Goal: Task Accomplishment & Management: Manage account settings

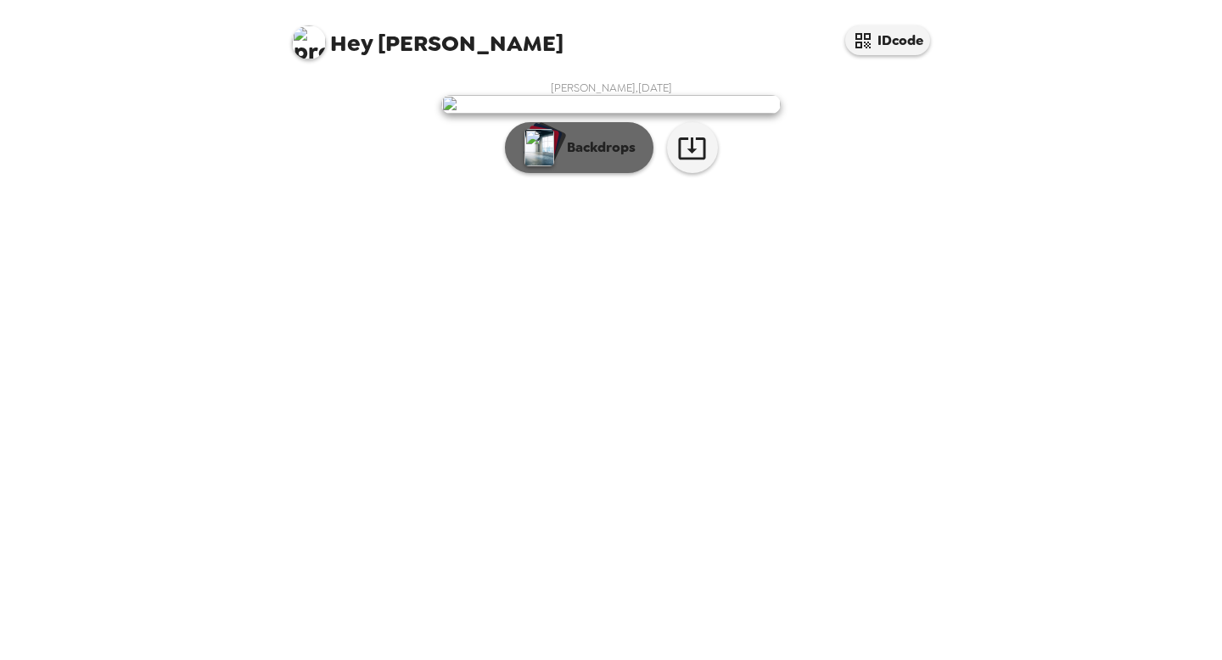
click at [586, 158] on p "Backdrops" at bounding box center [596, 147] width 77 height 20
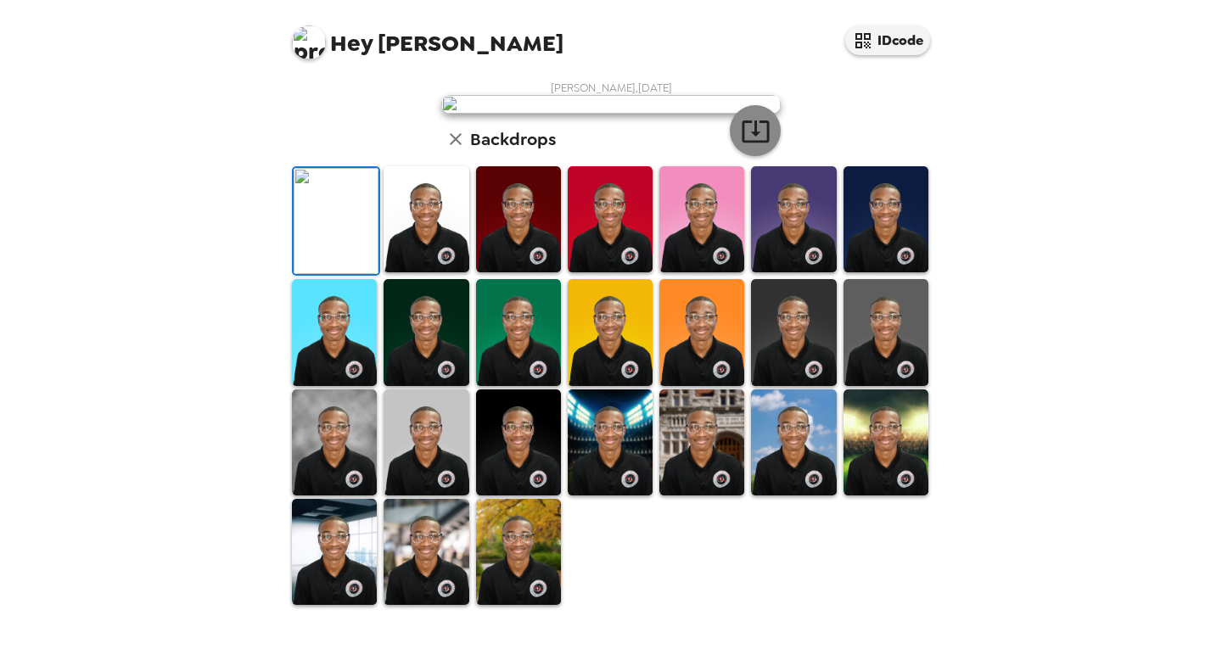
scroll to position [155, 0]
click at [520, 272] on img at bounding box center [518, 219] width 85 height 106
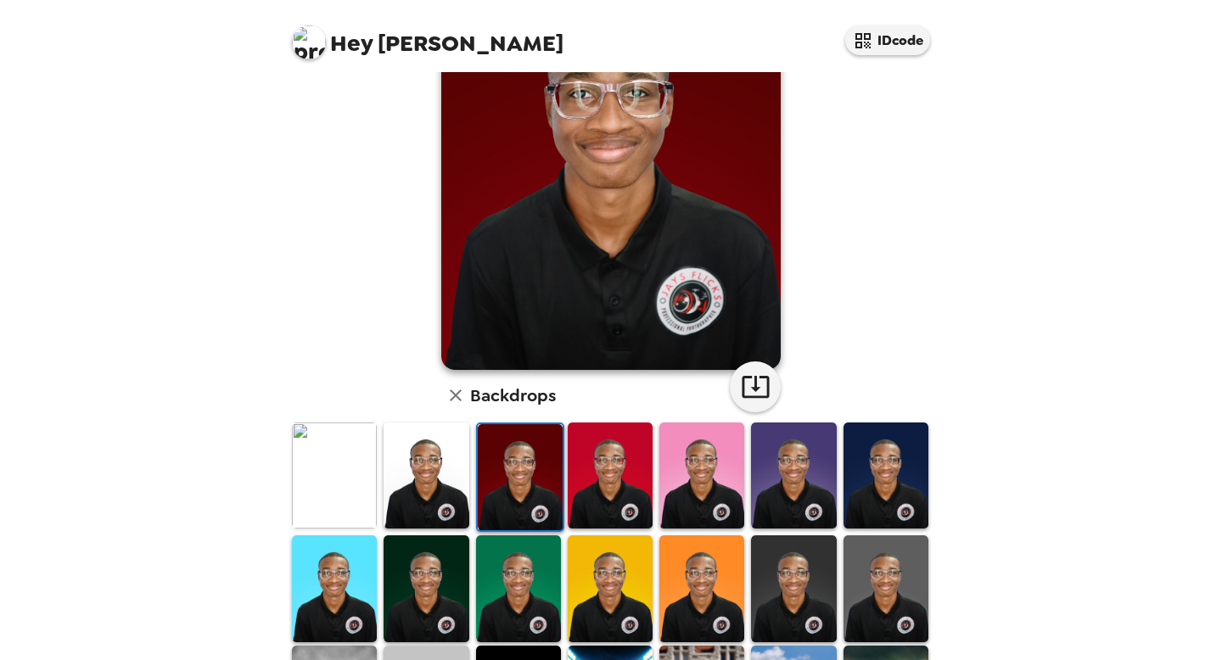
scroll to position [136, 0]
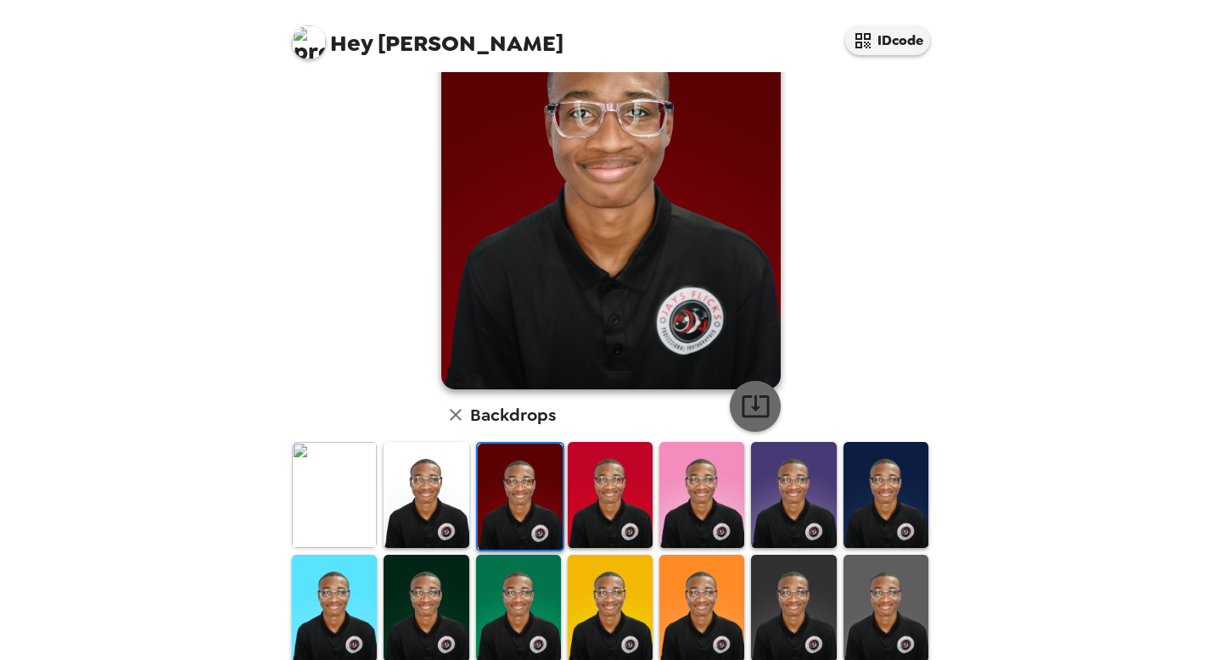
click at [767, 404] on icon "button" at bounding box center [755, 407] width 27 height 22
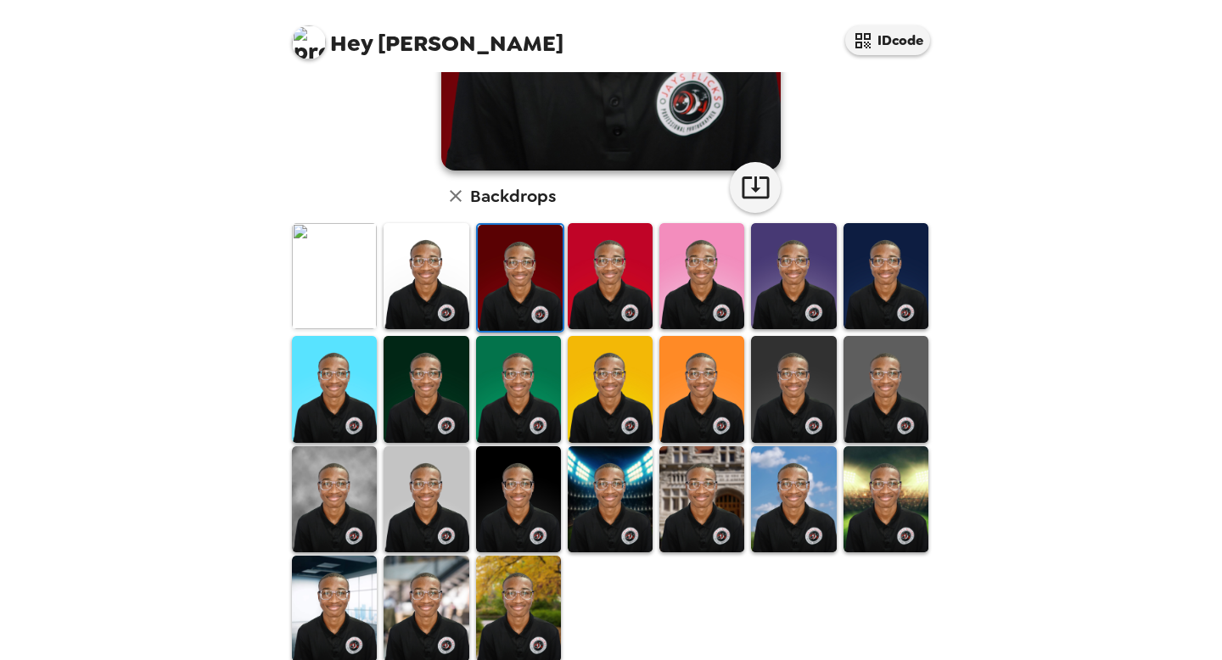
scroll to position [384, 0]
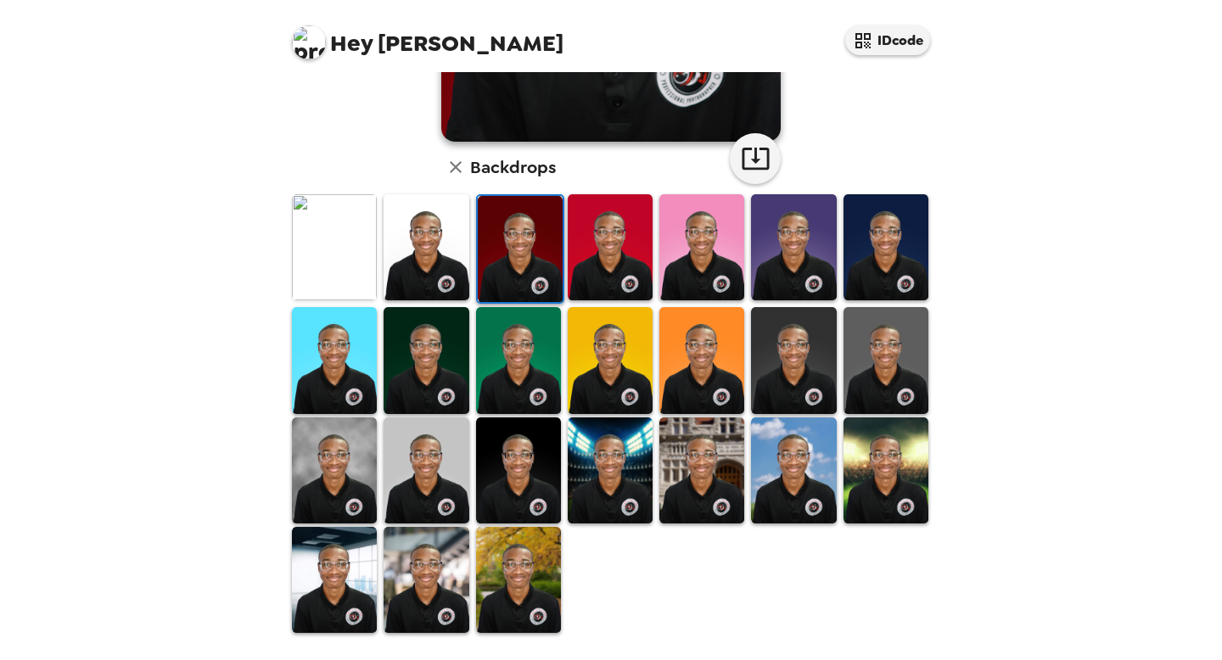
click at [337, 464] on img at bounding box center [334, 470] width 85 height 106
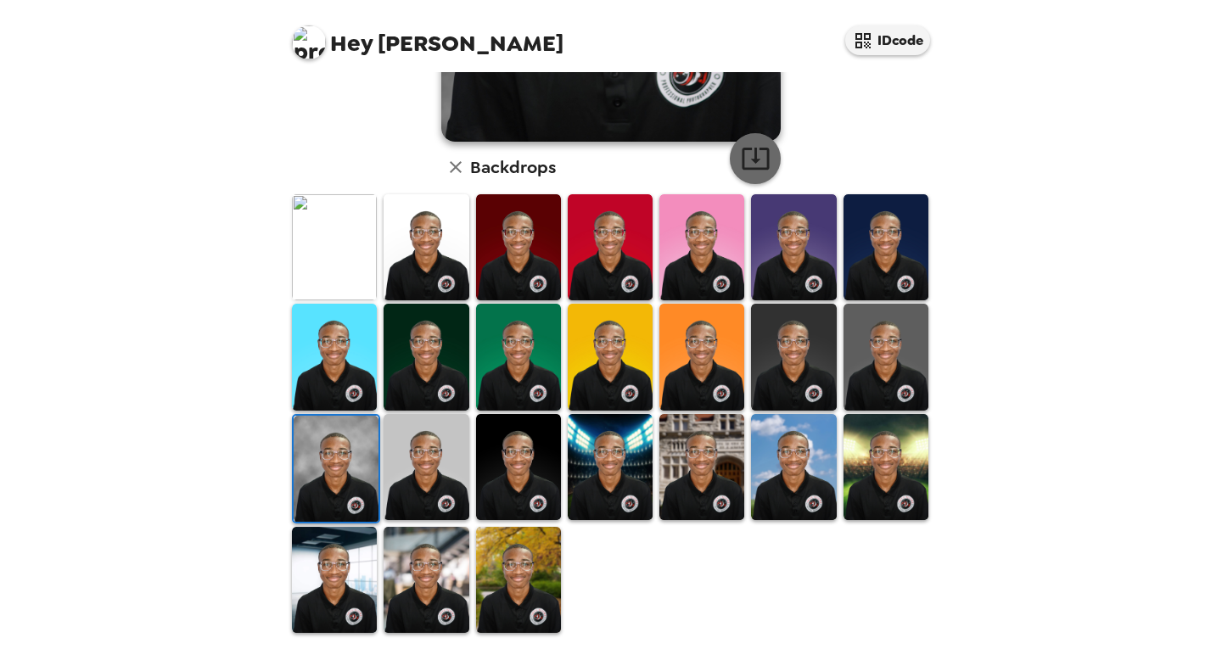
click at [754, 148] on icon "button" at bounding box center [756, 158] width 30 height 30
click at [342, 273] on img at bounding box center [334, 247] width 85 height 106
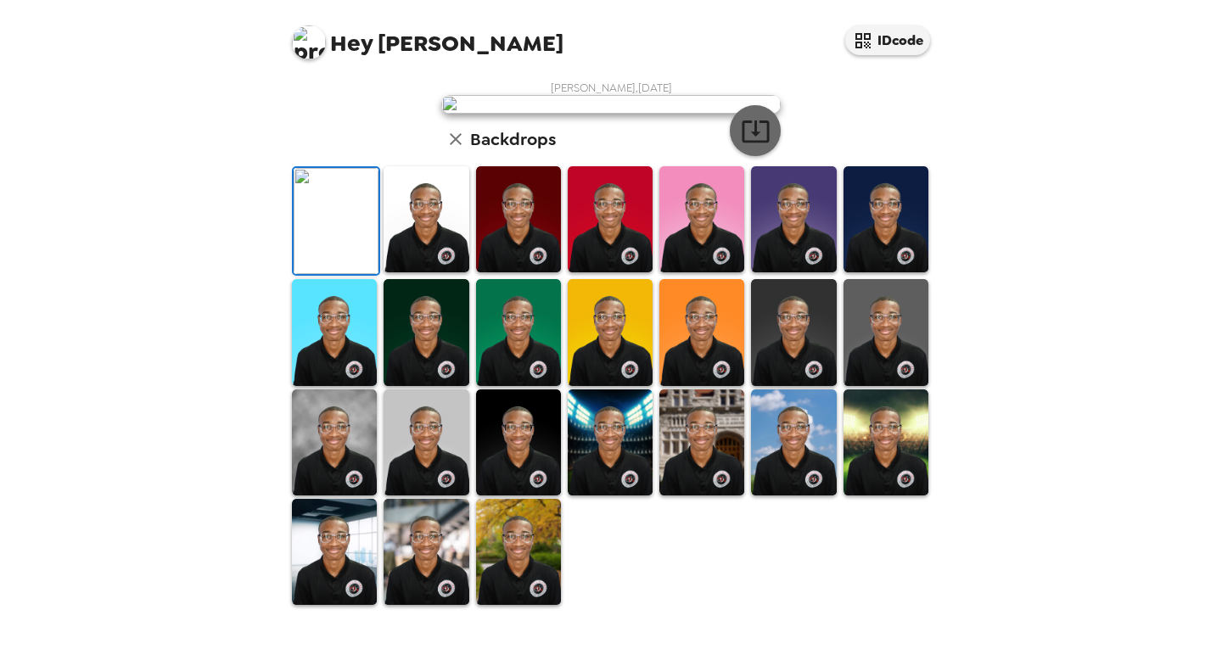
click at [761, 143] on icon "button" at bounding box center [755, 131] width 27 height 22
click at [434, 244] on img at bounding box center [426, 219] width 85 height 106
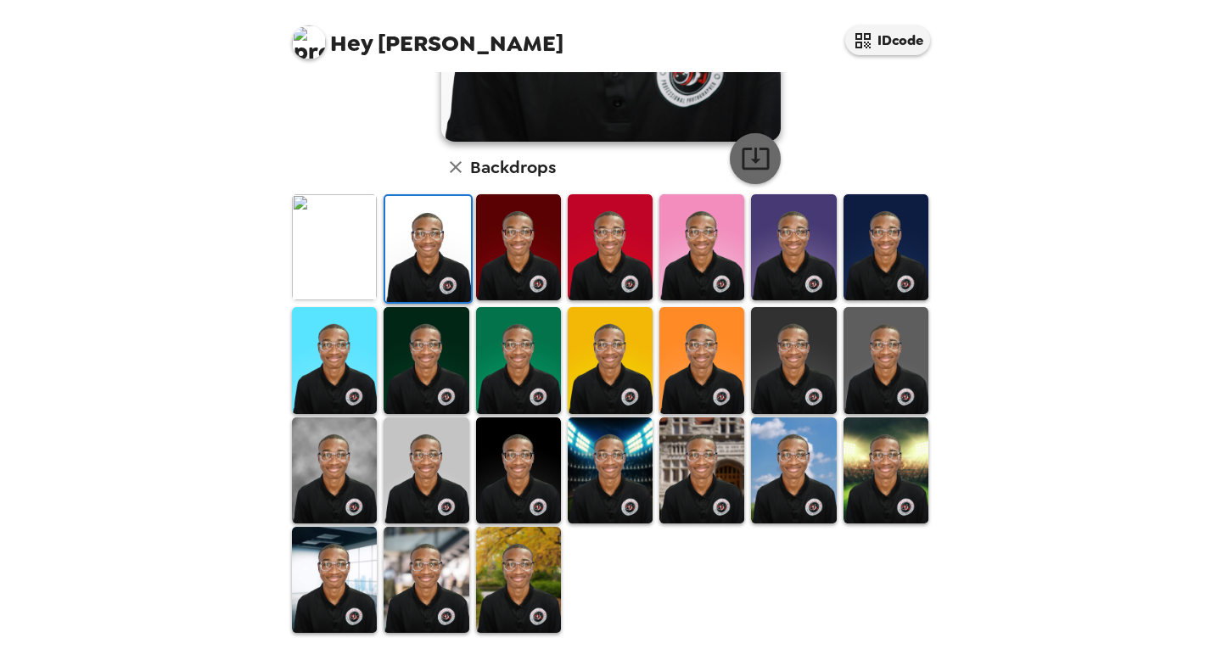
click at [759, 161] on icon "button" at bounding box center [756, 158] width 30 height 30
click at [556, 222] on img at bounding box center [518, 247] width 85 height 106
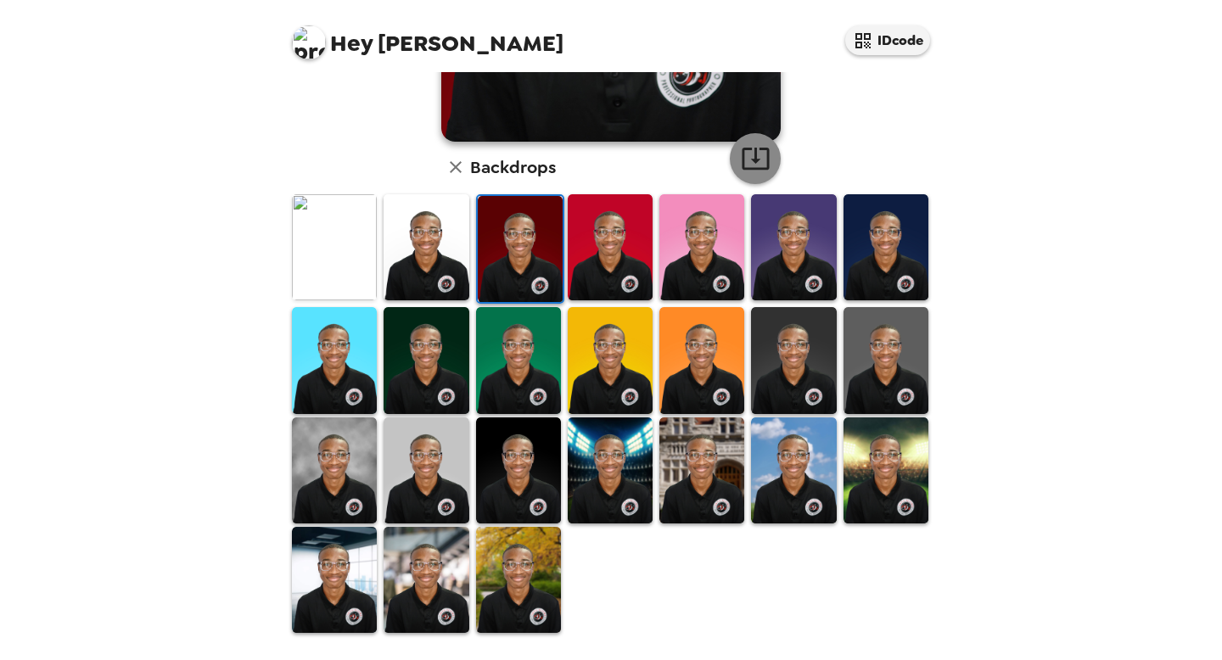
click at [765, 154] on icon "button" at bounding box center [756, 158] width 30 height 30
click at [623, 242] on img at bounding box center [610, 247] width 85 height 106
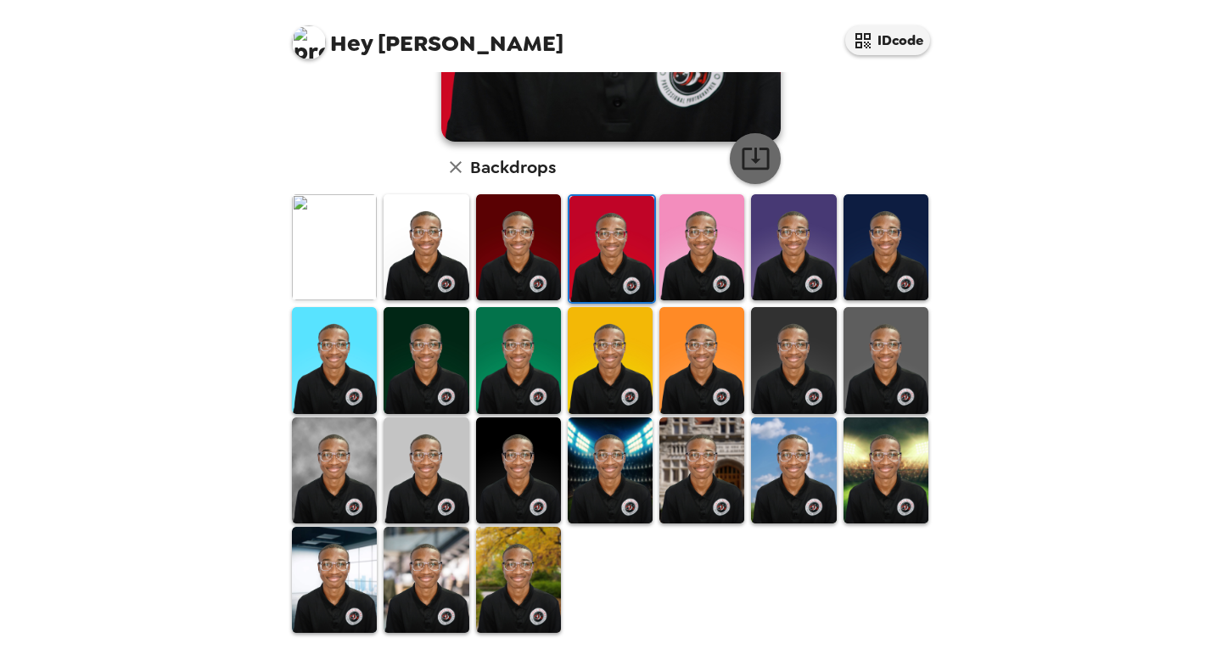
click at [739, 142] on button "button" at bounding box center [755, 158] width 51 height 51
click at [913, 287] on img at bounding box center [885, 247] width 85 height 106
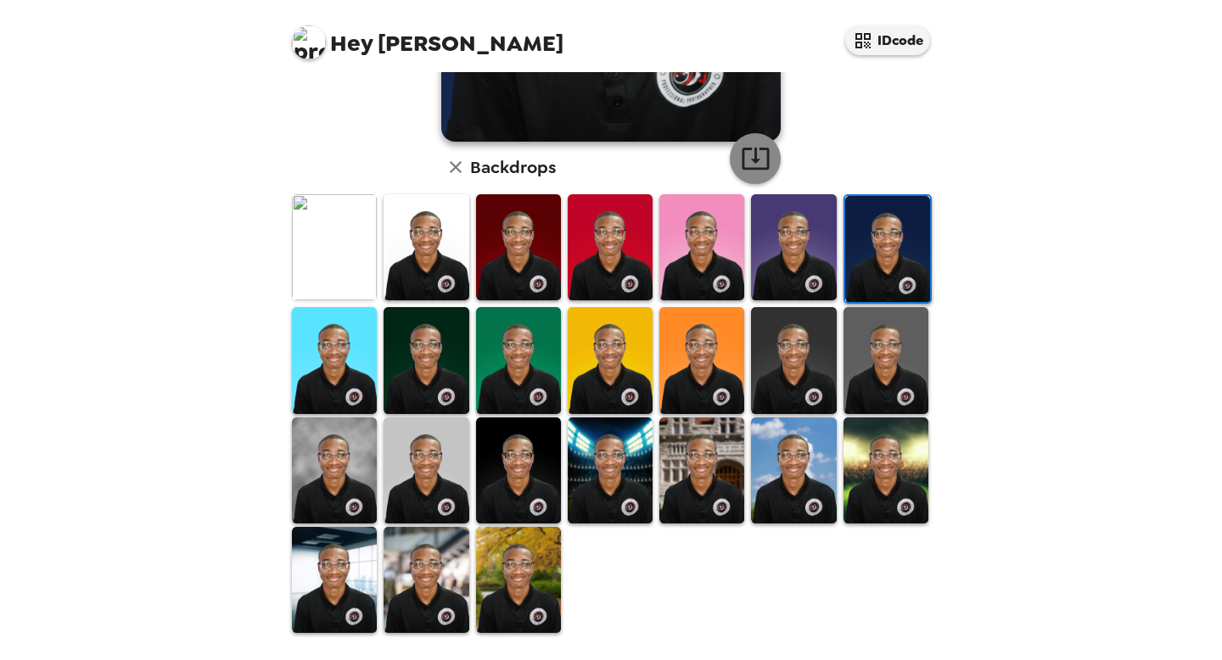
click at [760, 166] on icon "button" at bounding box center [756, 158] width 30 height 30
click at [439, 393] on img at bounding box center [426, 360] width 85 height 106
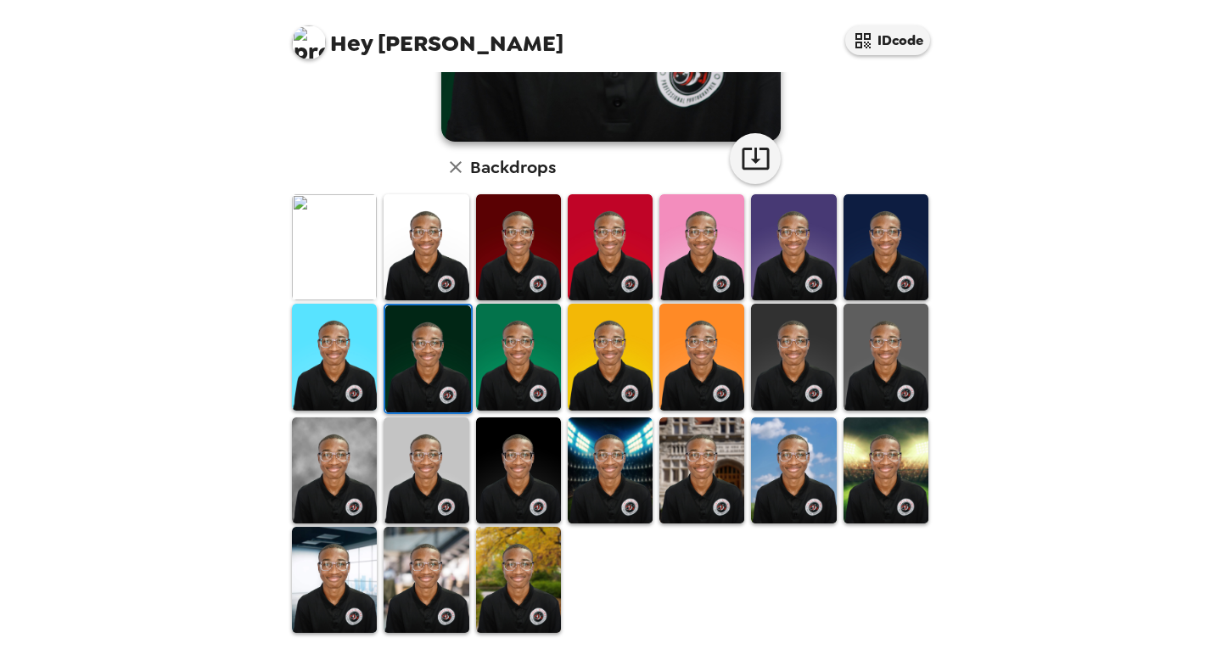
click at [709, 191] on div "[PERSON_NAME] , [DATE] Backdrops" at bounding box center [611, 166] width 645 height 938
click at [737, 176] on div "Backdrops" at bounding box center [610, 167] width 339 height 34
click at [759, 161] on icon "button" at bounding box center [756, 158] width 30 height 30
click at [1068, 436] on div "Hey [PERSON_NAME] IDcode [PERSON_NAME] , [DATE] Backdrops" at bounding box center [611, 330] width 1222 height 660
click at [1068, 435] on div "Hey [PERSON_NAME] IDcode [PERSON_NAME] , [DATE] Backdrops" at bounding box center [611, 330] width 1222 height 660
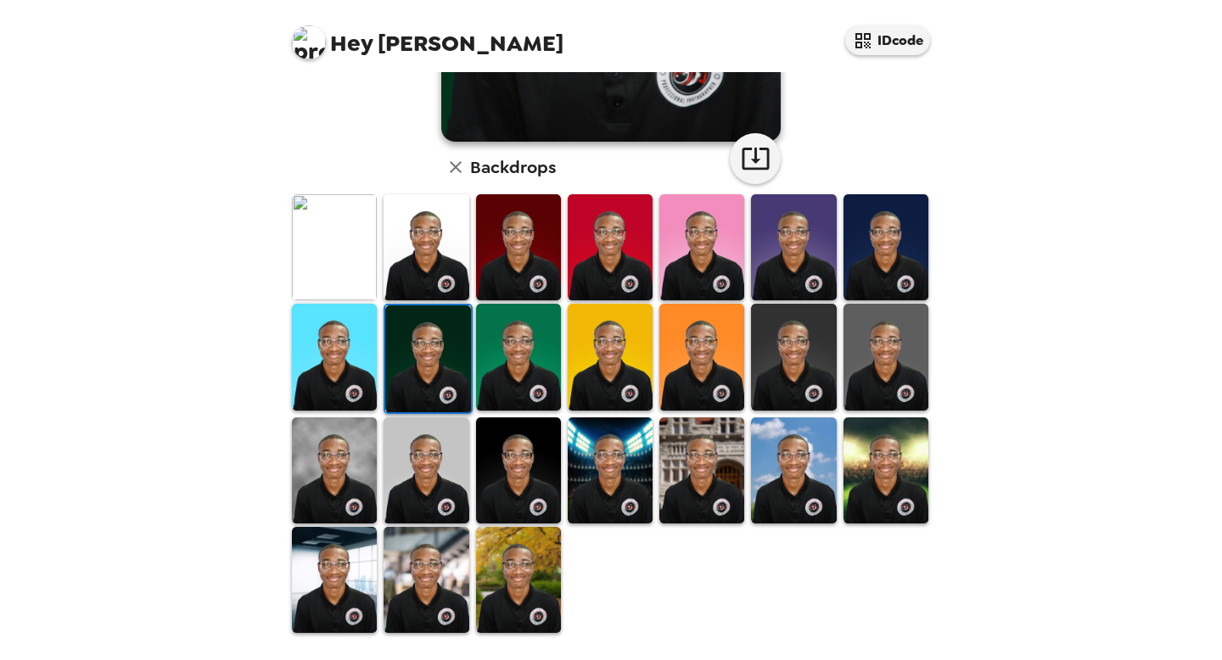
click at [1037, 454] on div "Hey [PERSON_NAME] IDcode [PERSON_NAME] , [DATE] Backdrops" at bounding box center [611, 330] width 1222 height 660
click at [1058, 490] on div "Hey [PERSON_NAME] IDcode [PERSON_NAME] , [DATE] Backdrops" at bounding box center [611, 330] width 1222 height 660
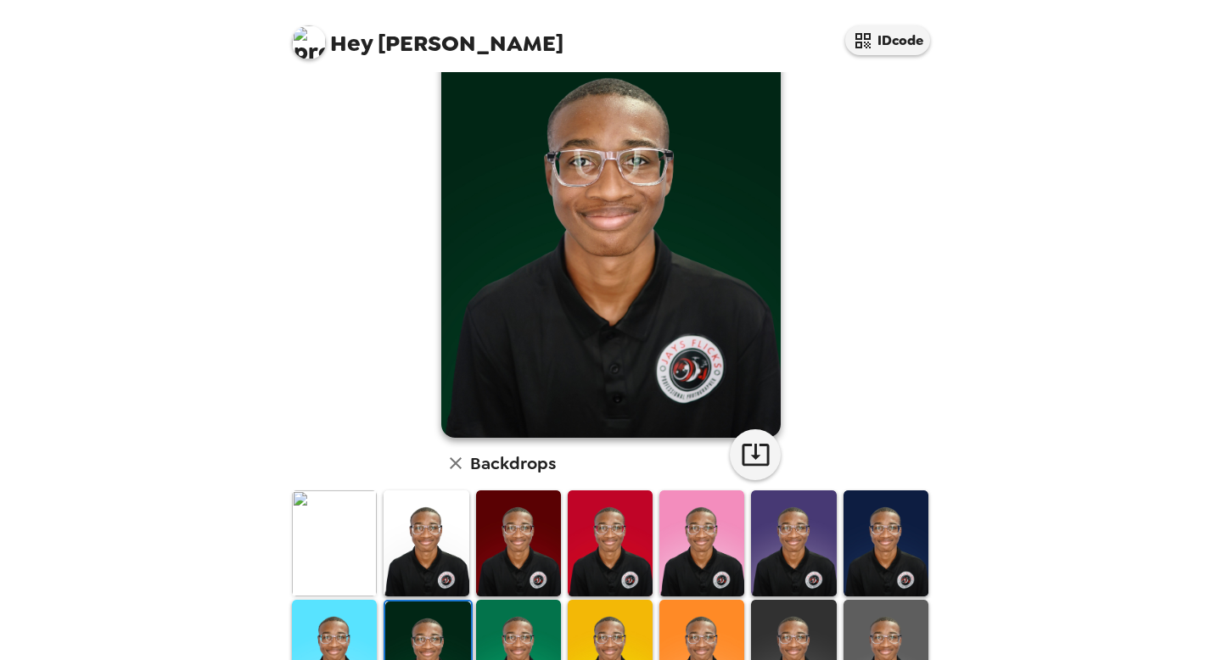
scroll to position [0, 0]
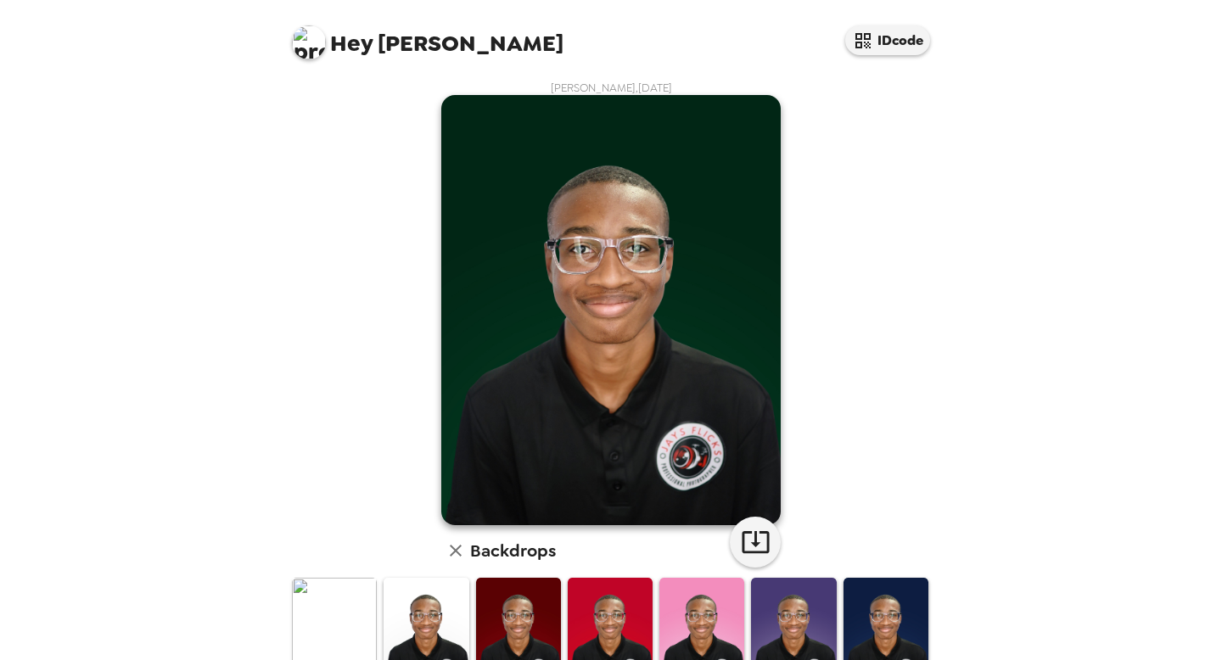
click at [848, 364] on div "[PERSON_NAME] , [DATE] Backdrops" at bounding box center [611, 550] width 645 height 938
